Goal: Information Seeking & Learning: Learn about a topic

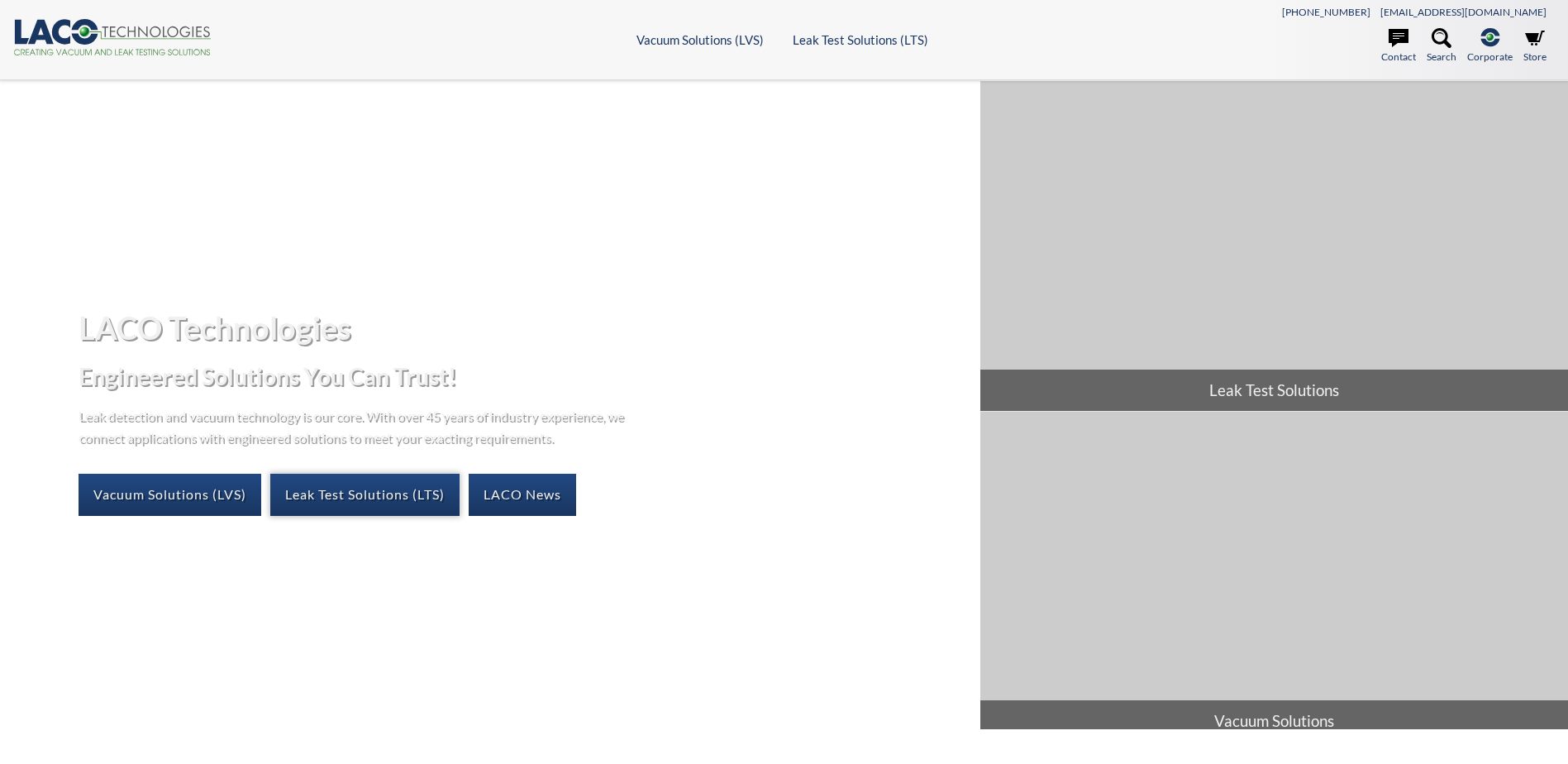
select select "Language Translate Widget"
click at [350, 492] on link "Leak Test Solutions (LTS)" at bounding box center [364, 494] width 189 height 41
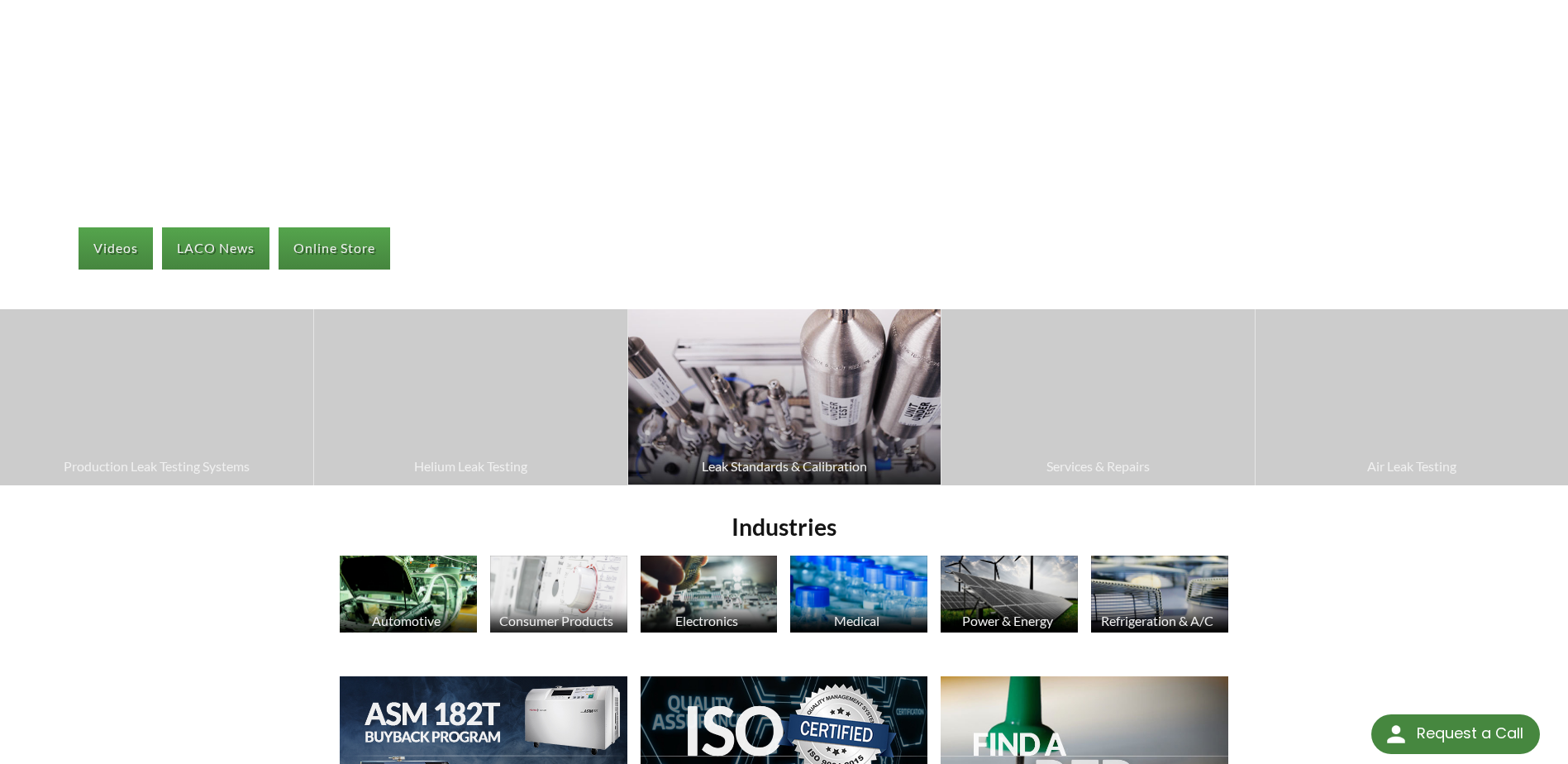
select select "Language Translate Widget"
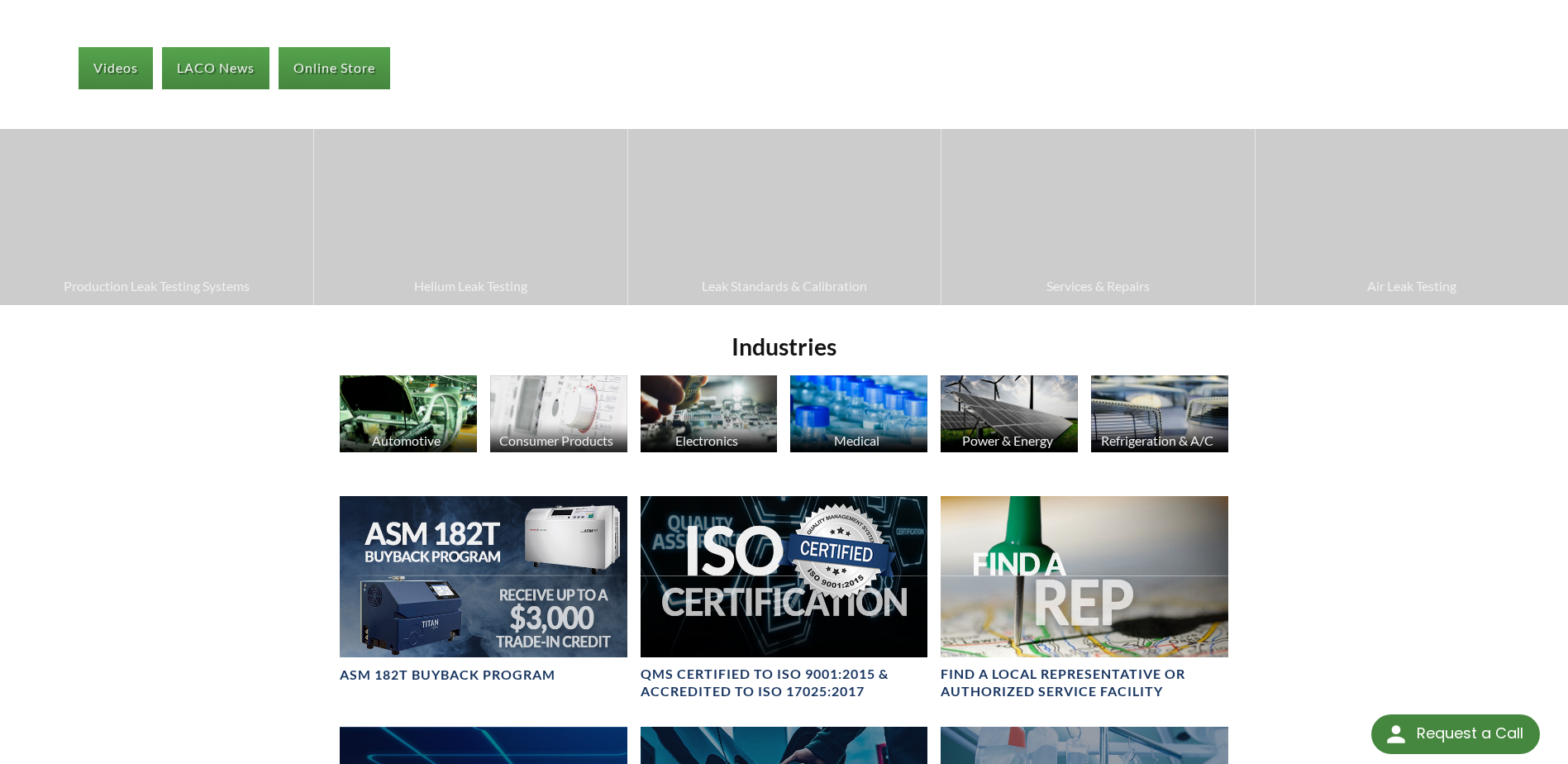
scroll to position [330, 0]
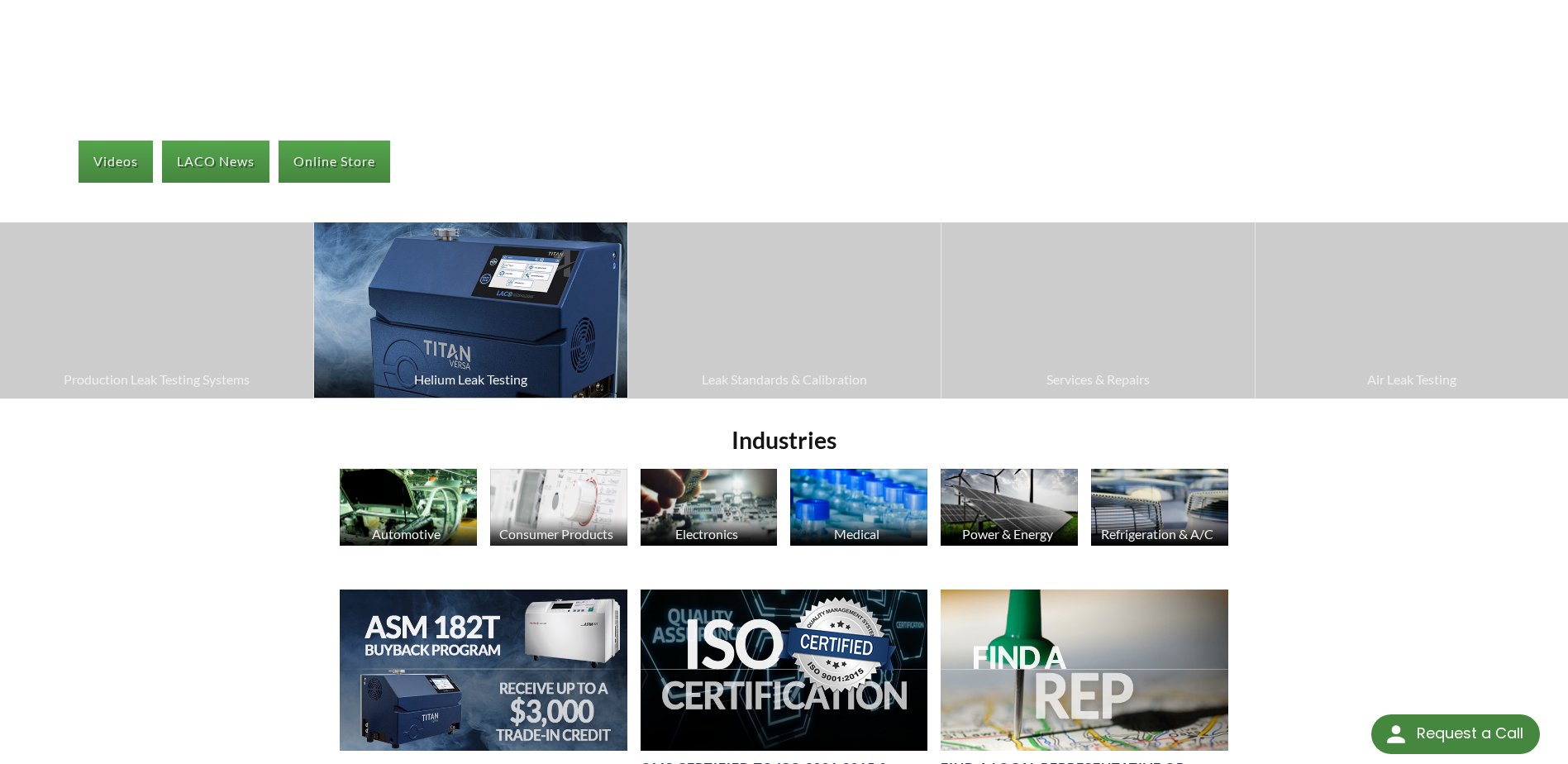
click at [484, 341] on img at bounding box center [471, 310] width 312 height 175
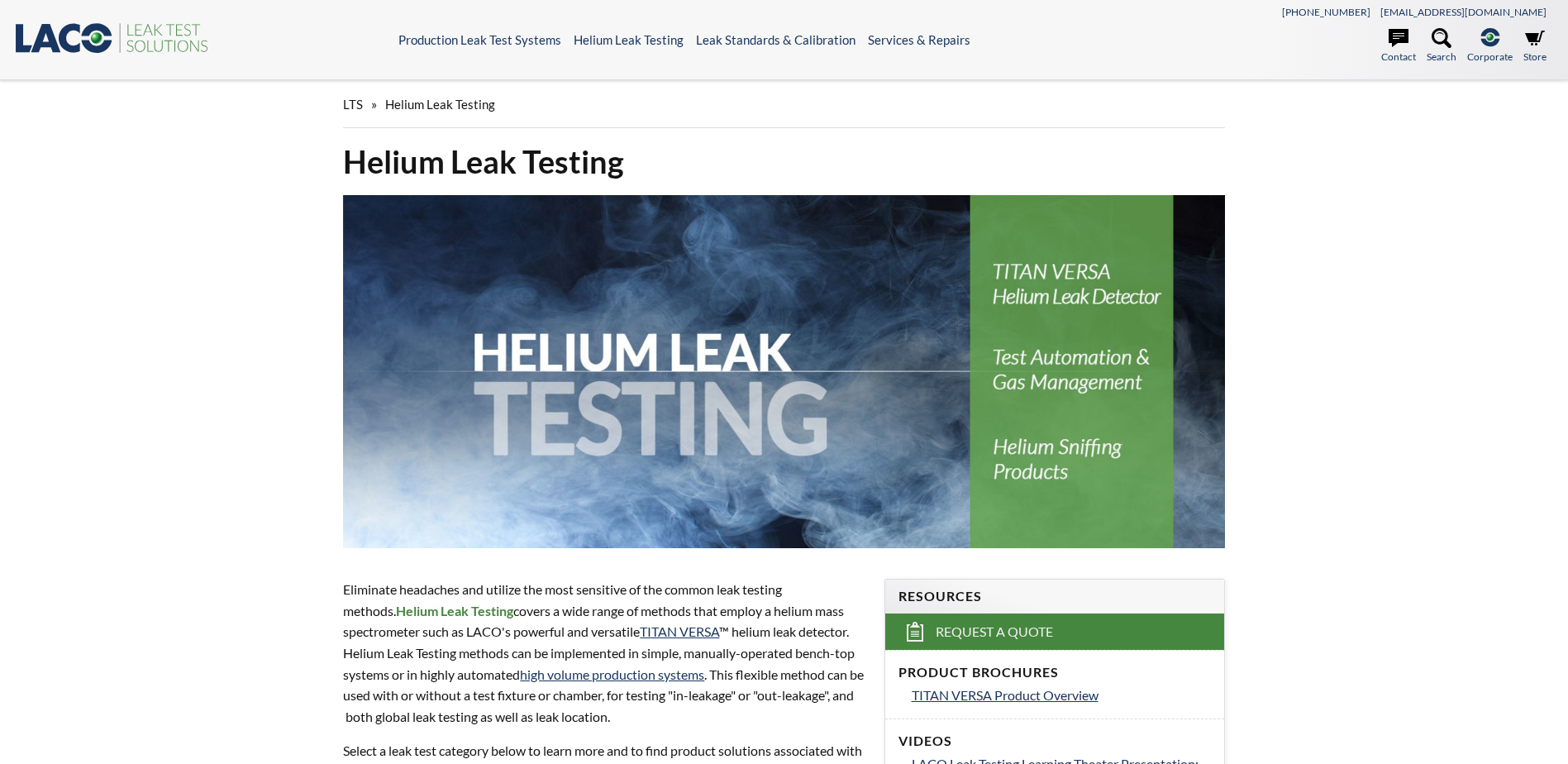
select select "Language Translate Widget"
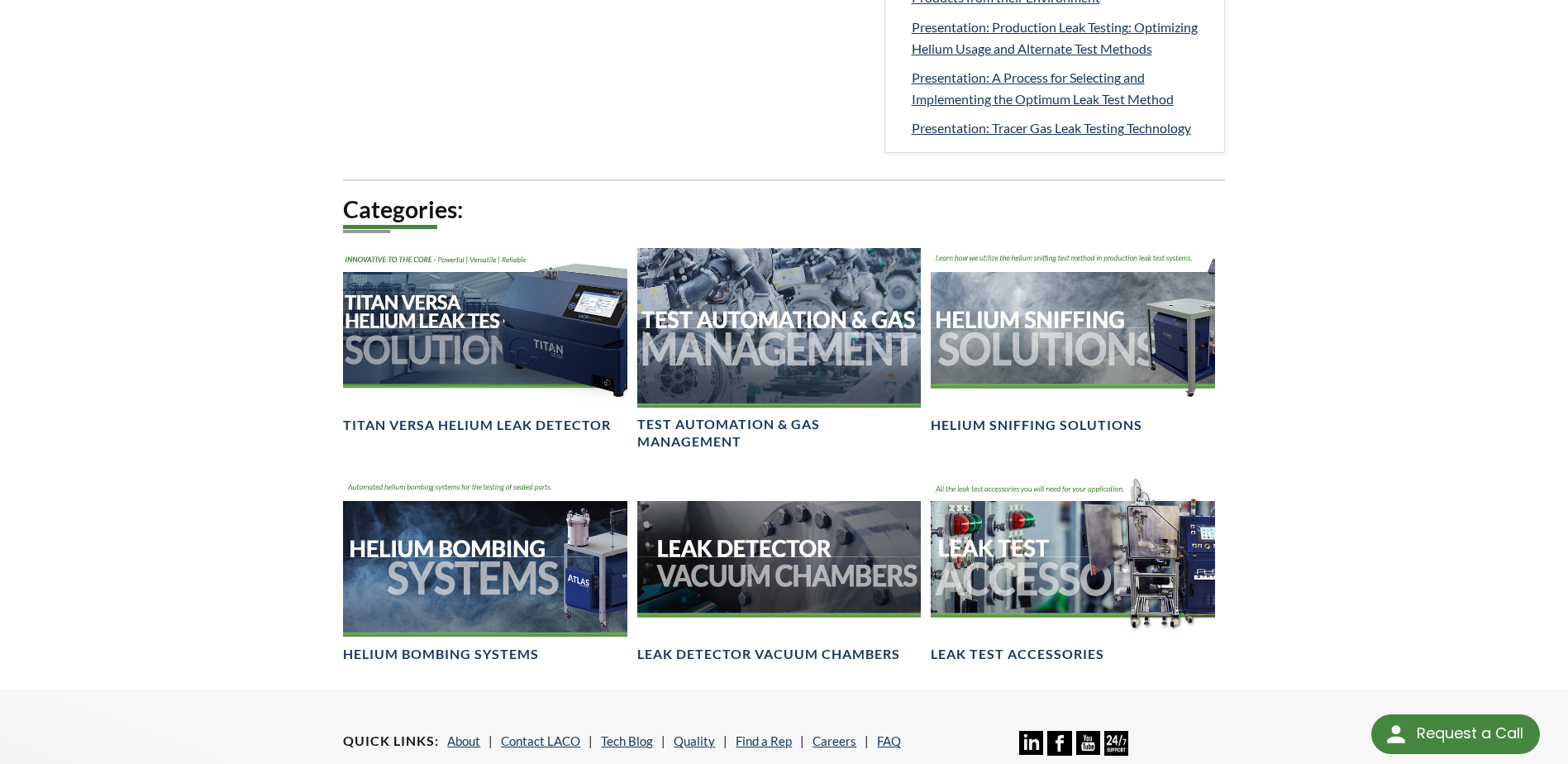
scroll to position [992, 0]
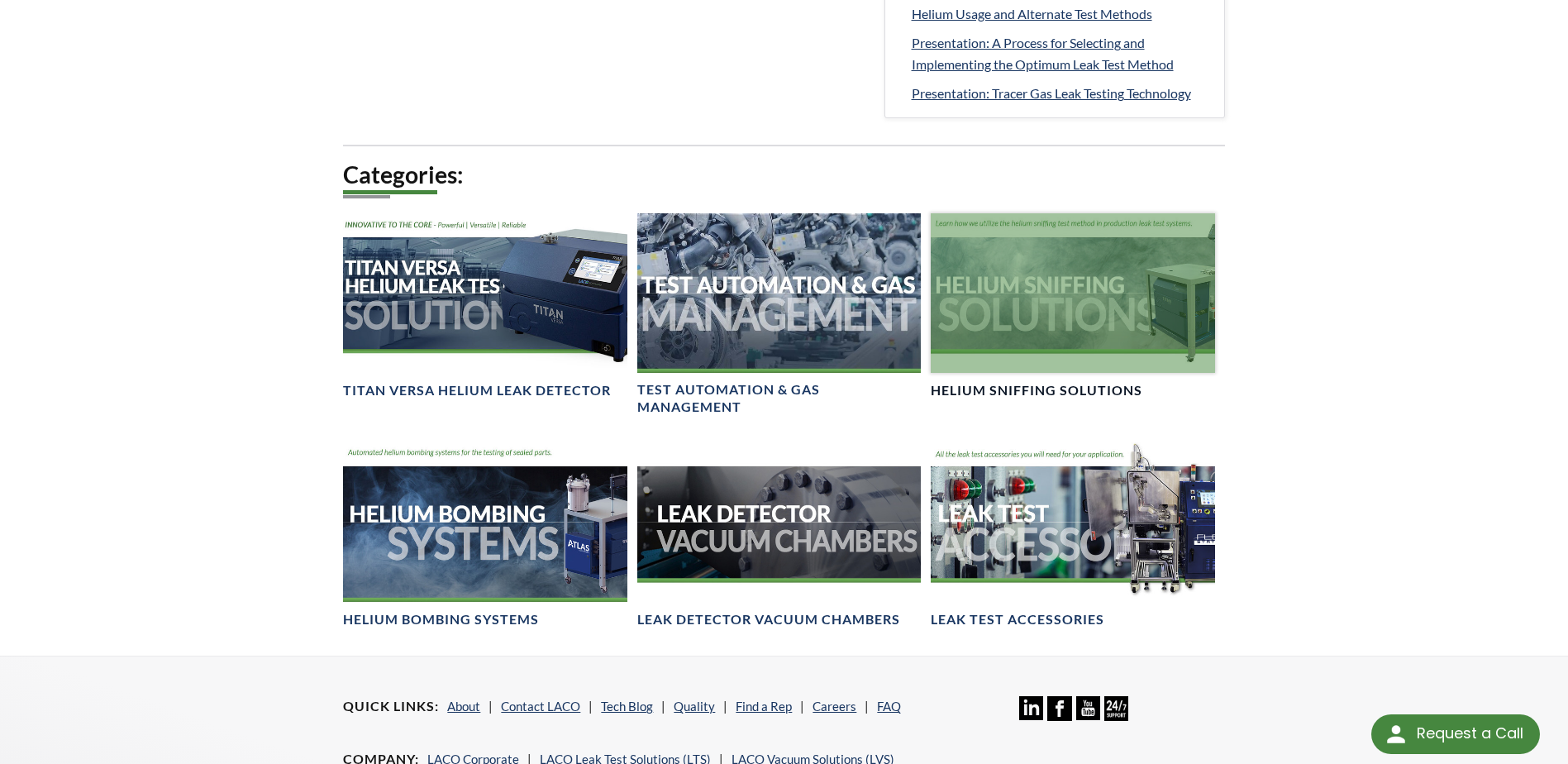
click at [1063, 315] on div at bounding box center [1072, 294] width 283 height 160
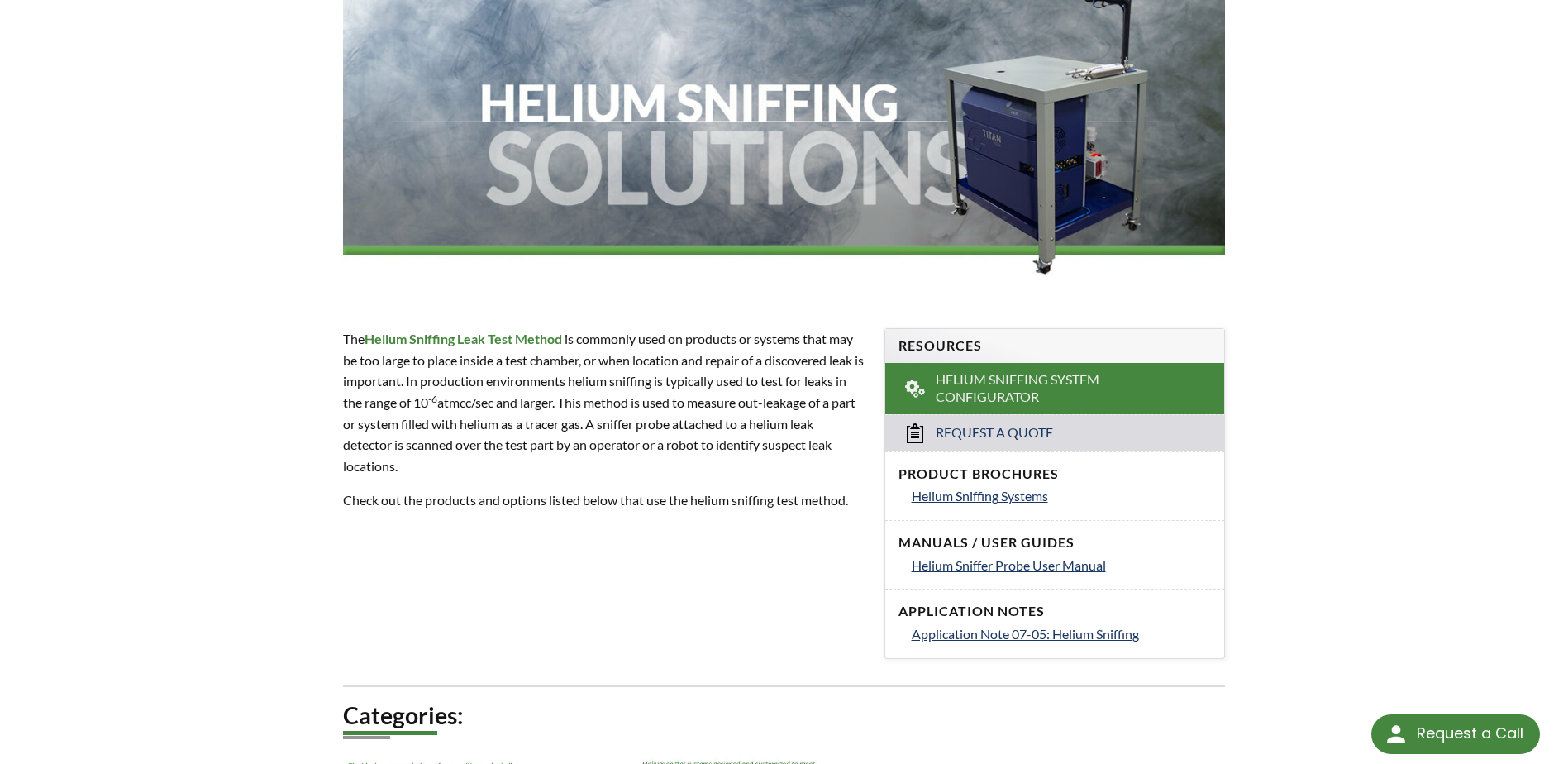
scroll to position [330, 0]
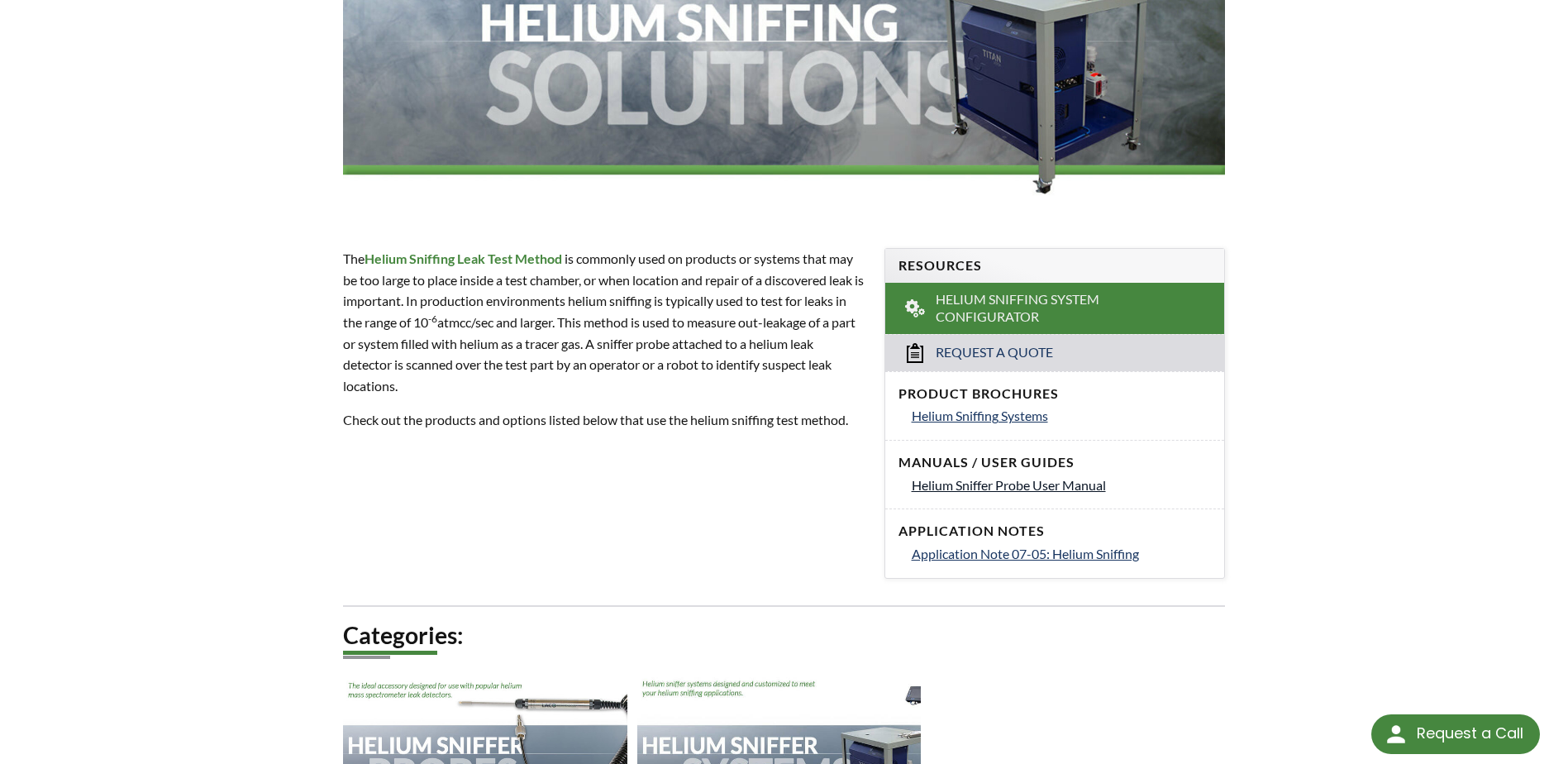
click at [1000, 483] on span "Helium Sniffer Probe User Manual" at bounding box center [1009, 485] width 194 height 16
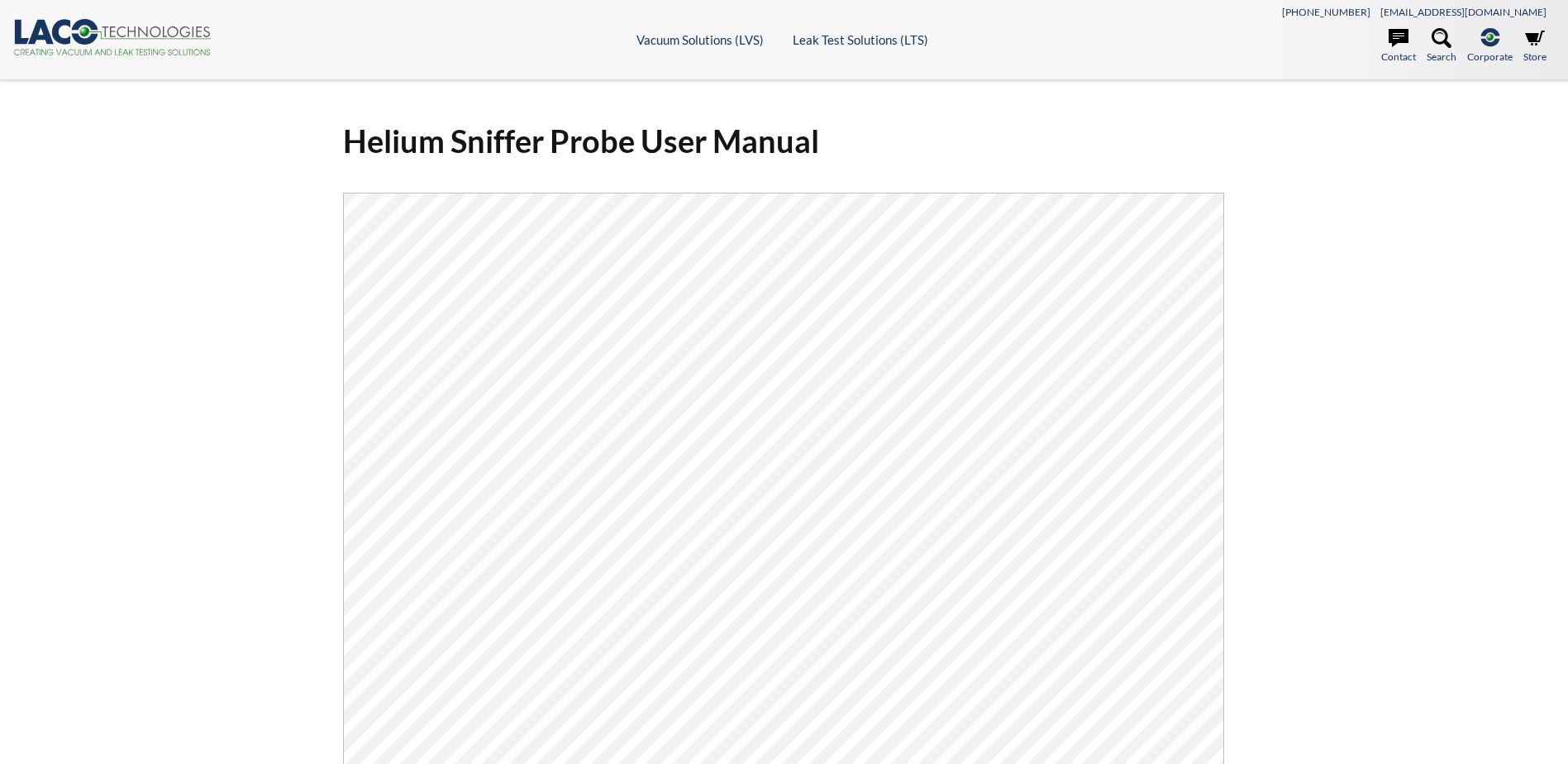
select select "Language Translate Widget"
click at [1451, 44] on icon at bounding box center [1441, 38] width 20 height 20
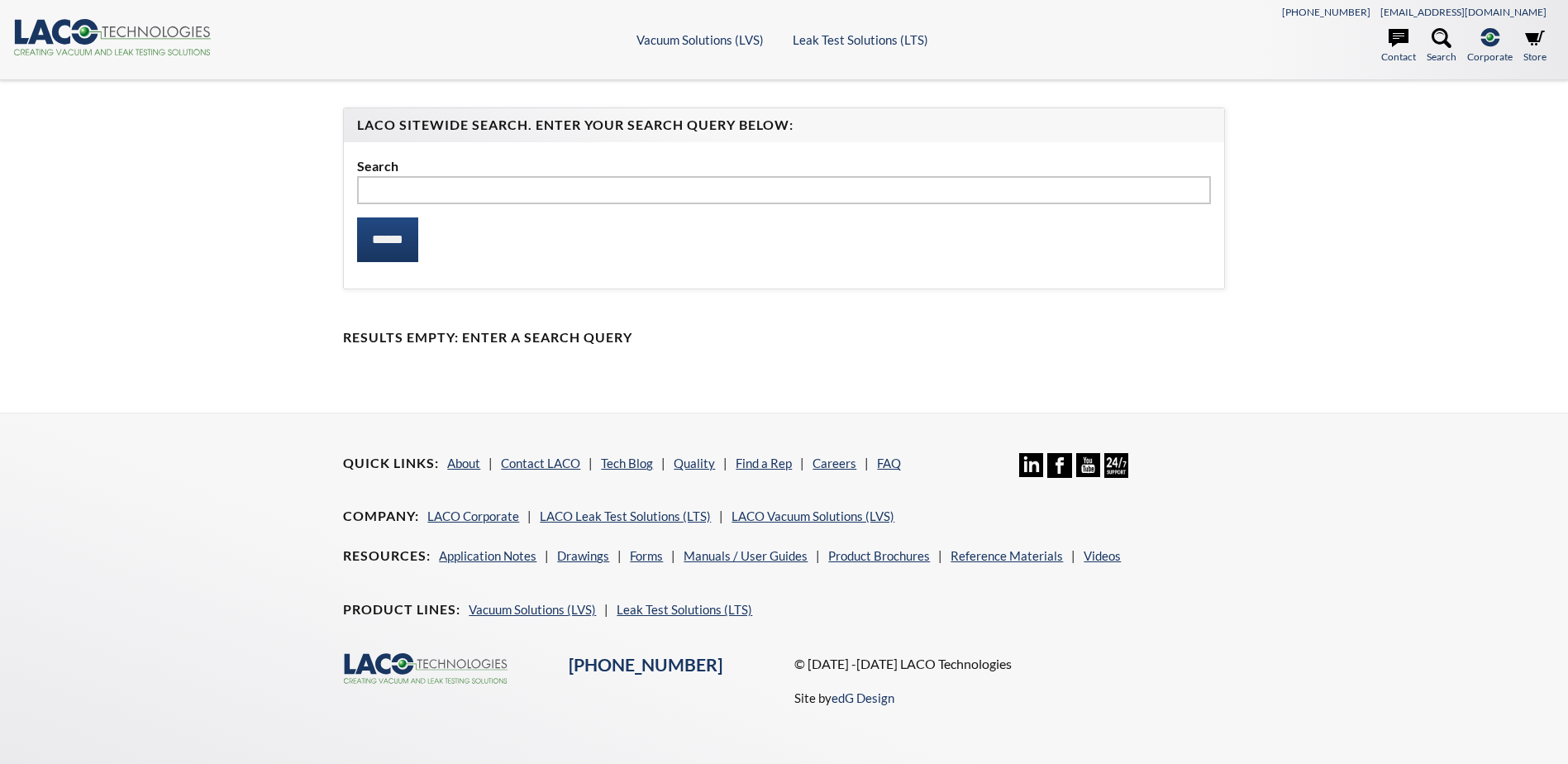
select select "Language Translate Widget"
click at [737, 192] on input "text" at bounding box center [783, 190] width 853 height 28
type input "********"
click at [357, 217] on input "******" at bounding box center [387, 239] width 61 height 44
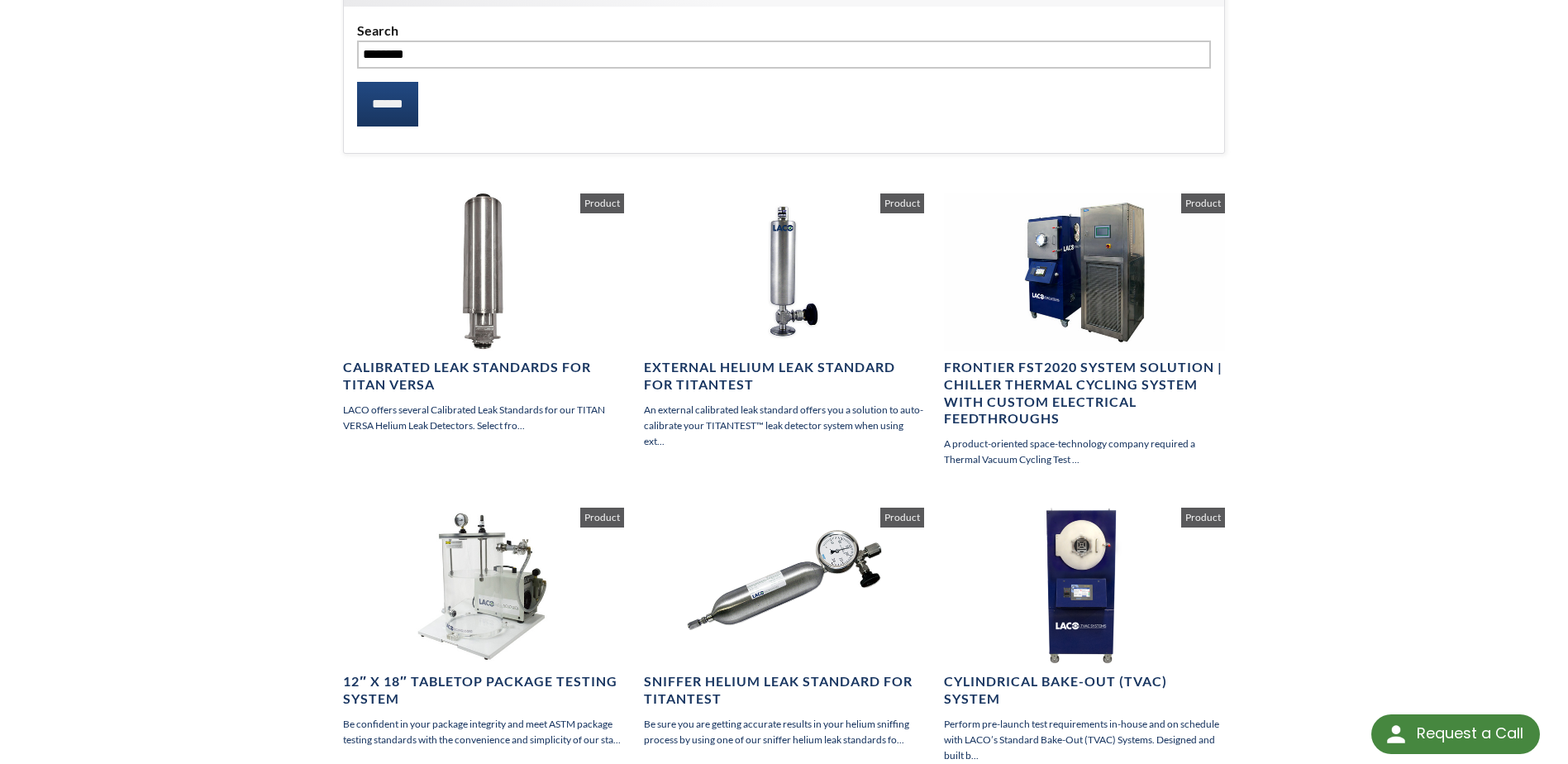
scroll to position [166, 0]
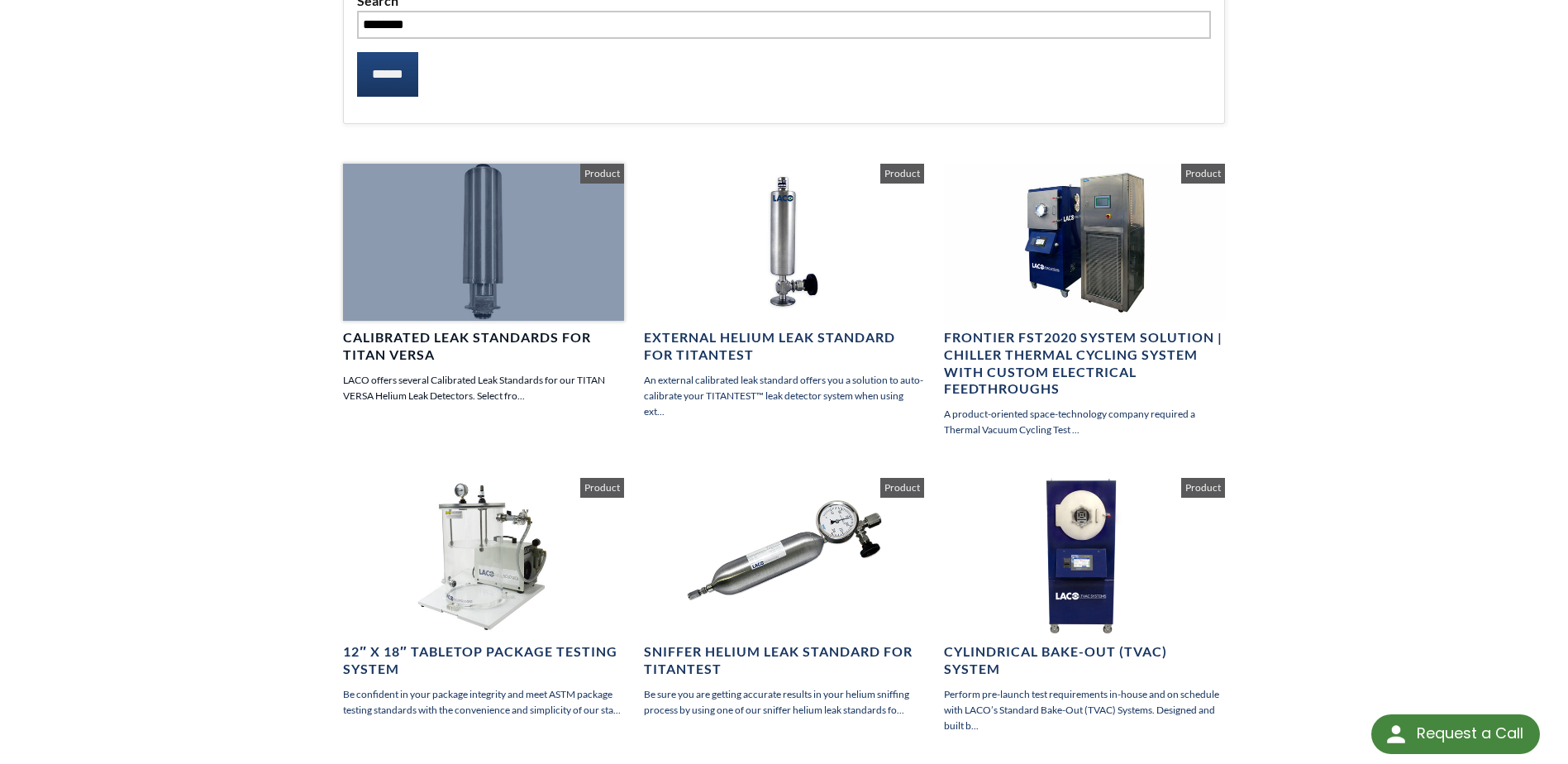
click at [526, 234] on div at bounding box center [484, 242] width 280 height 157
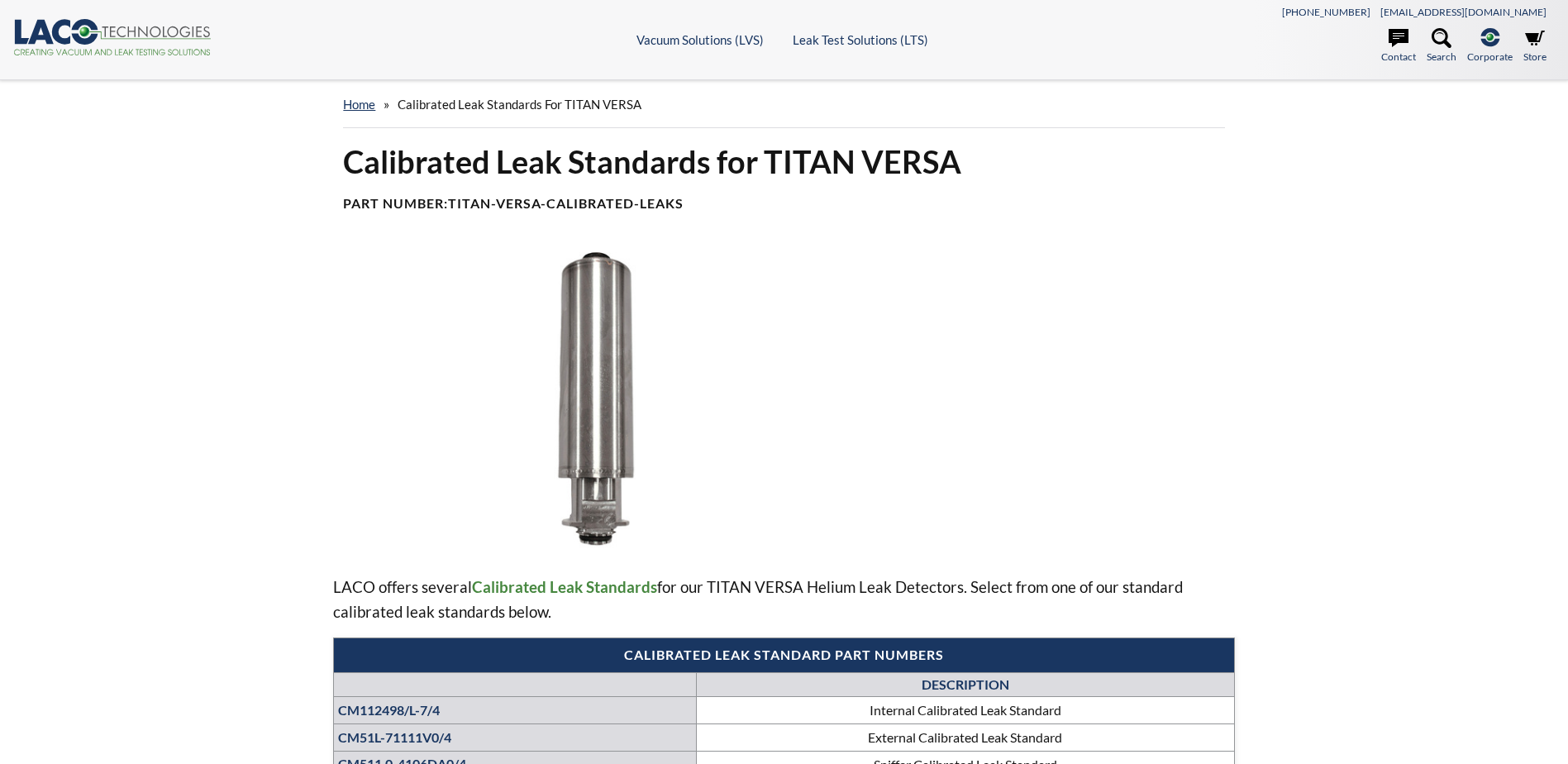
select select "Language Translate Widget"
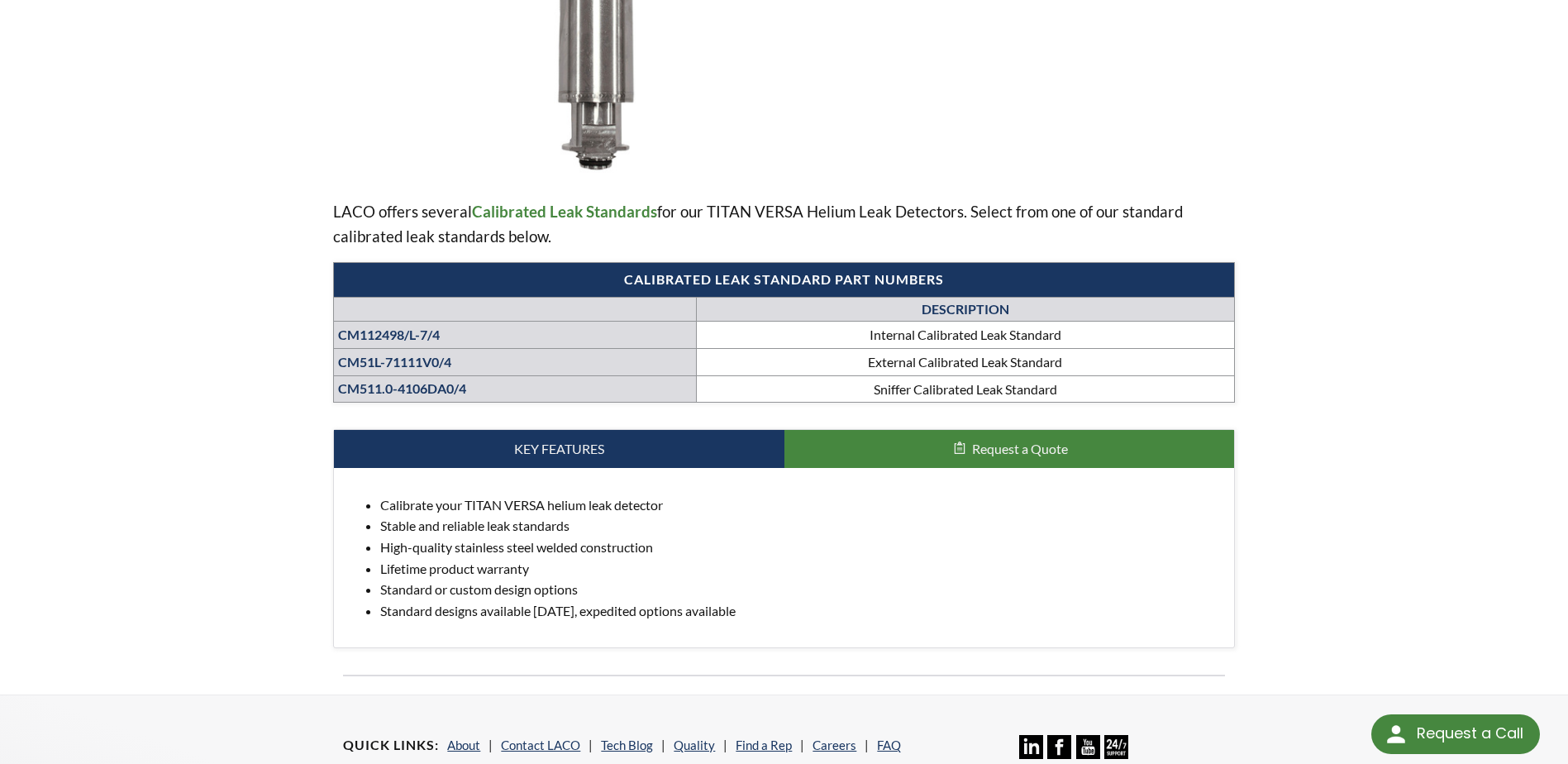
scroll to position [413, 0]
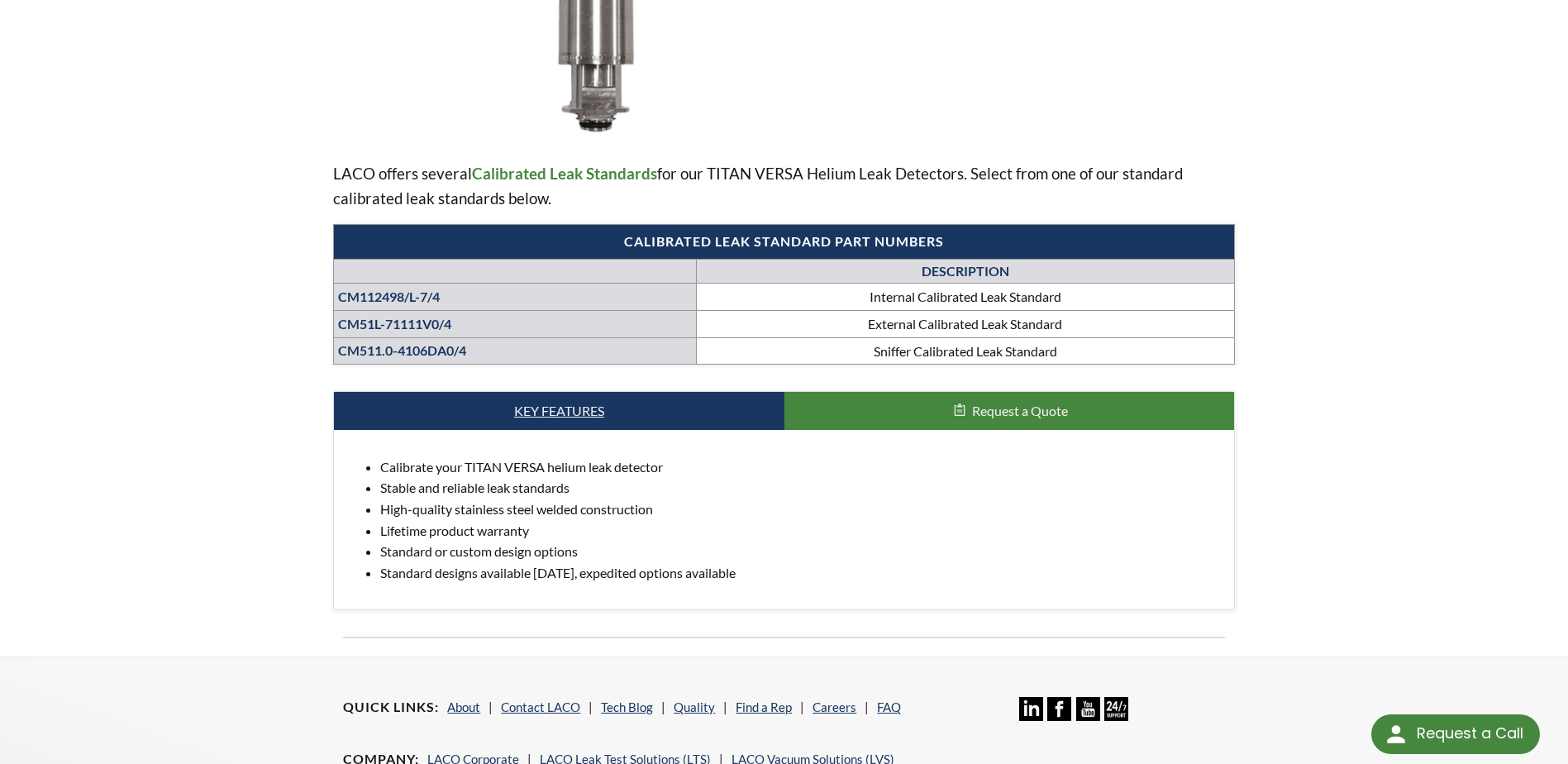
click at [524, 412] on link "Key Features" at bounding box center [559, 410] width 450 height 38
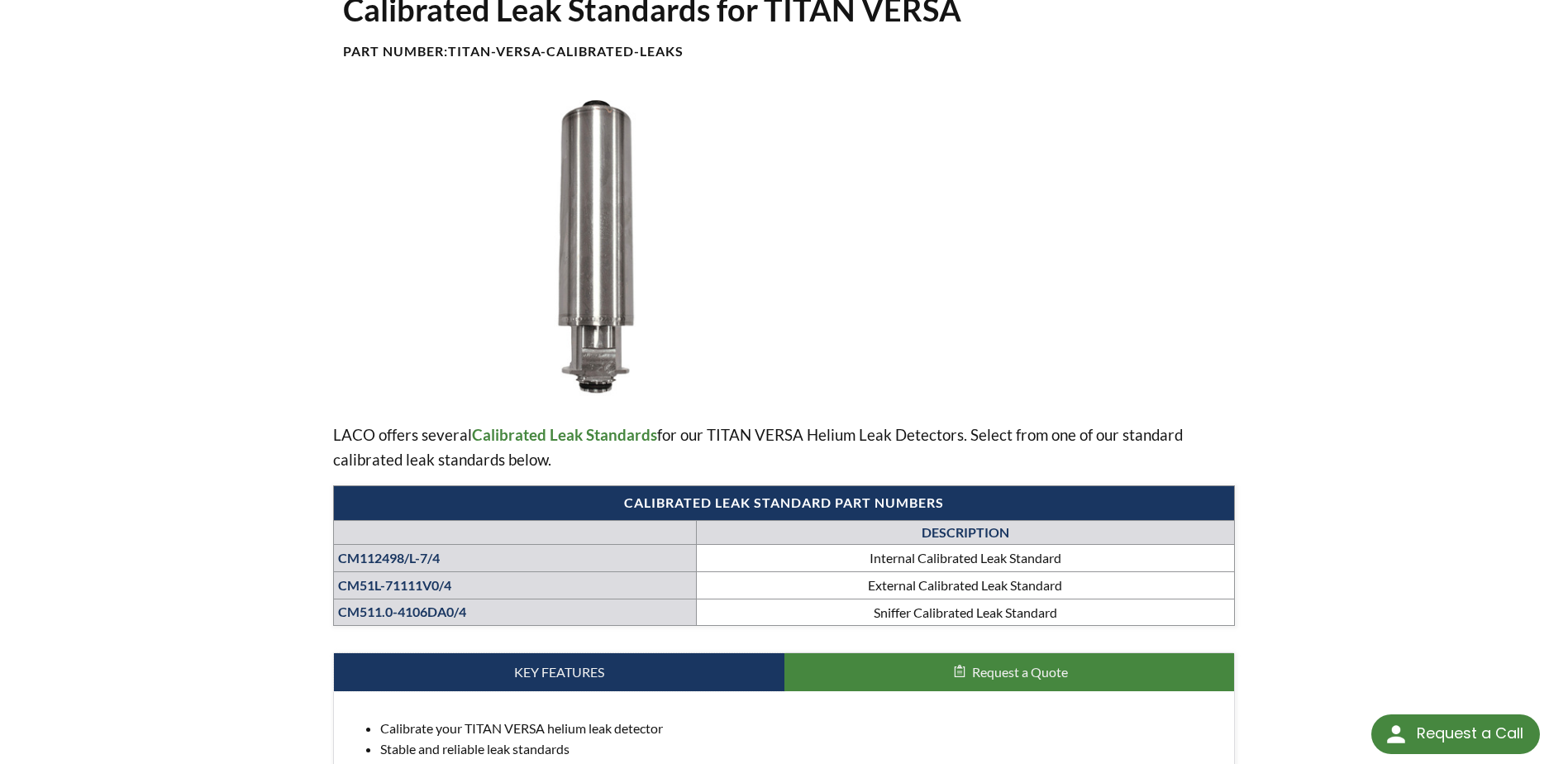
scroll to position [661, 0]
